Goal: Find specific page/section: Find specific page/section

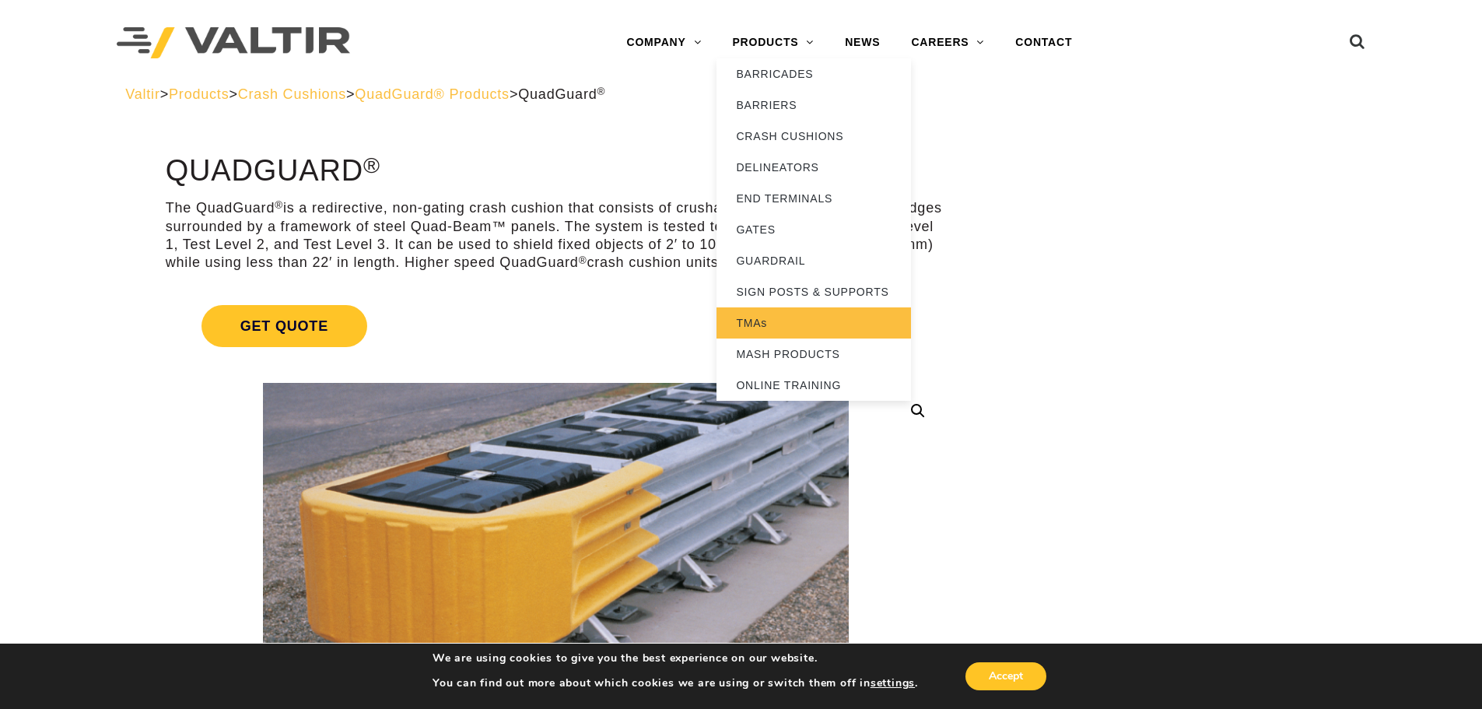
click at [780, 325] on link "TMAs" at bounding box center [814, 322] width 195 height 31
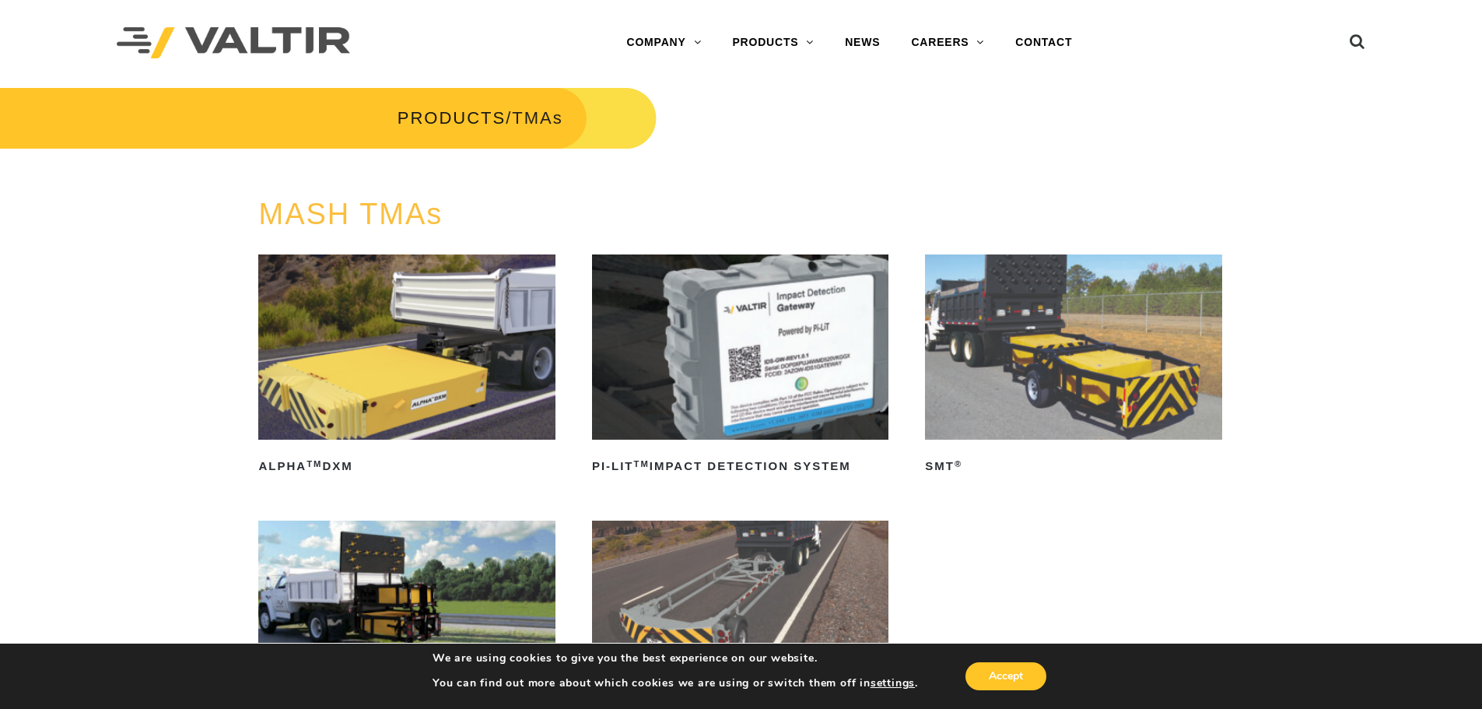
click at [468, 205] on h3 "MASH TMAs" at bounding box center [740, 214] width 965 height 33
click at [996, 148] on div "PRODUCTS / TMAs" at bounding box center [741, 142] width 1506 height 112
